Goal: Find contact information: Find contact information

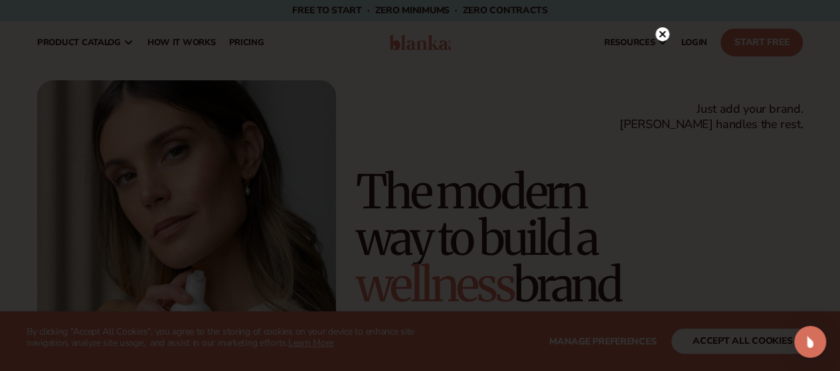
click at [660, 33] on icon at bounding box center [661, 34] width 7 height 7
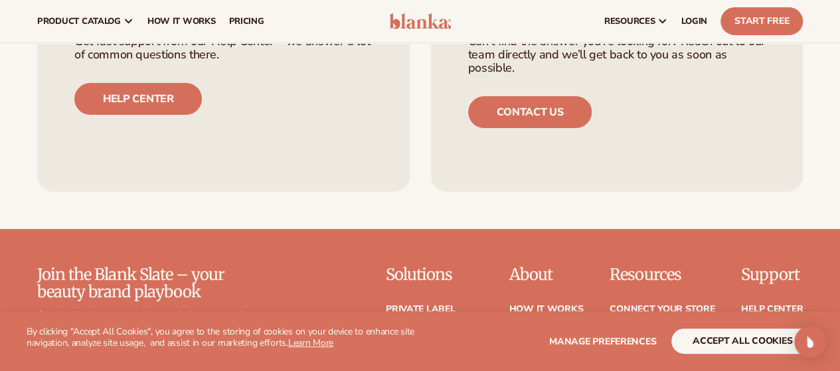
scroll to position [4908, 0]
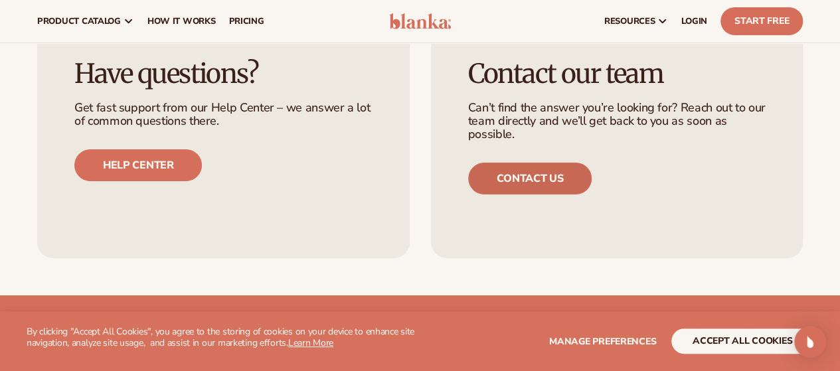
click at [541, 194] on link "Contact us" at bounding box center [530, 179] width 124 height 32
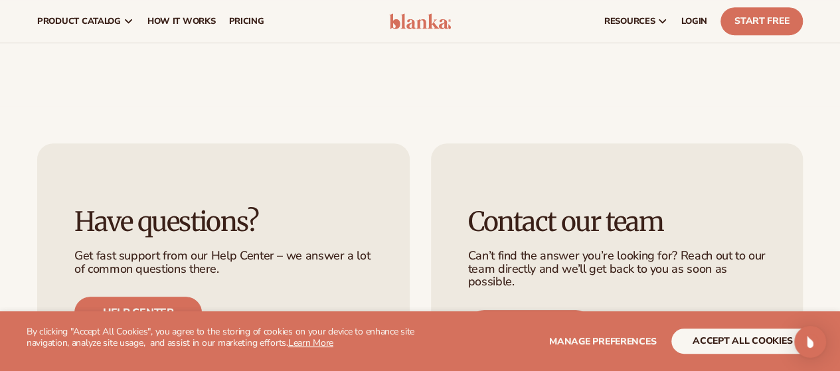
scroll to position [199, 0]
